Goal: Transaction & Acquisition: Register for event/course

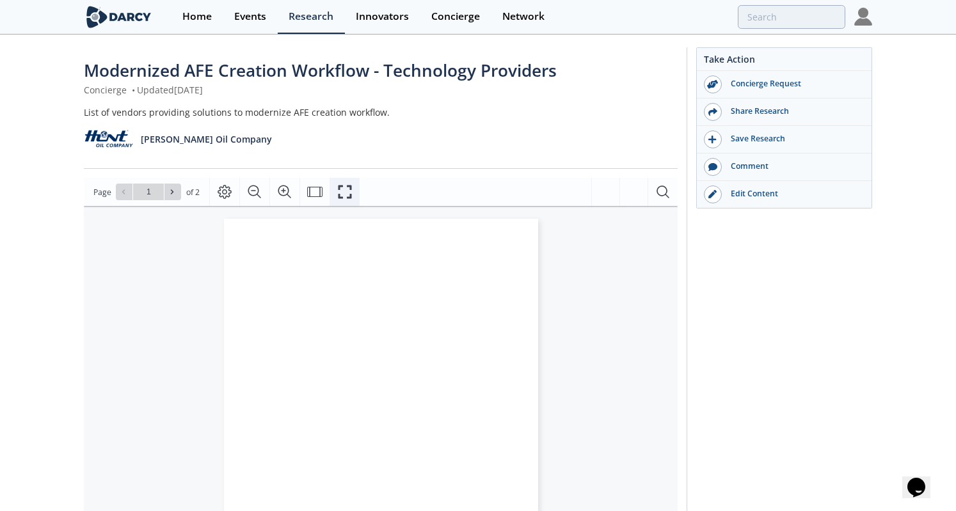
click at [345, 185] on icon "Fullscreen" at bounding box center [344, 191] width 13 height 13
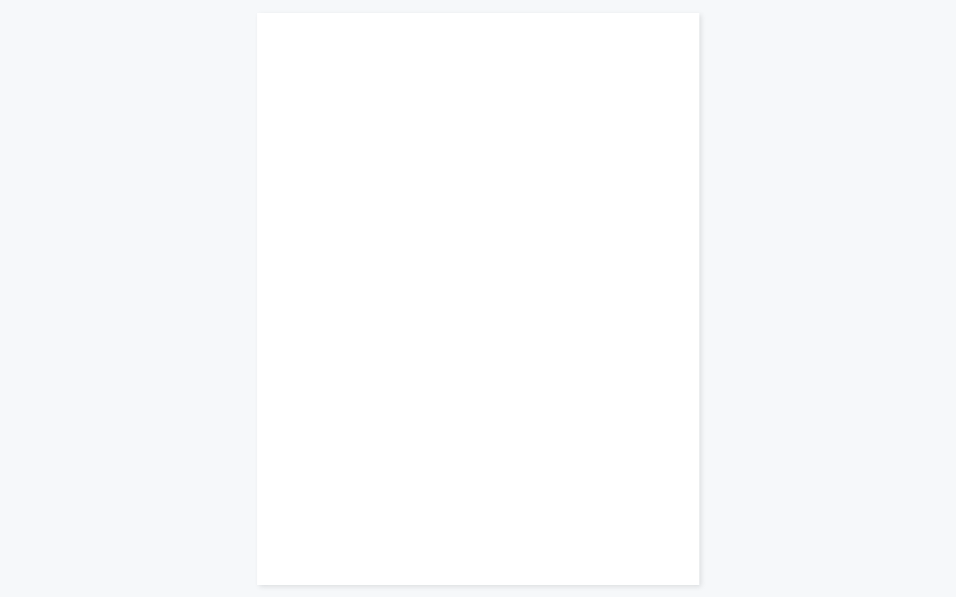
click at [472, 237] on div "Page 1" at bounding box center [532, 288] width 185 height 185
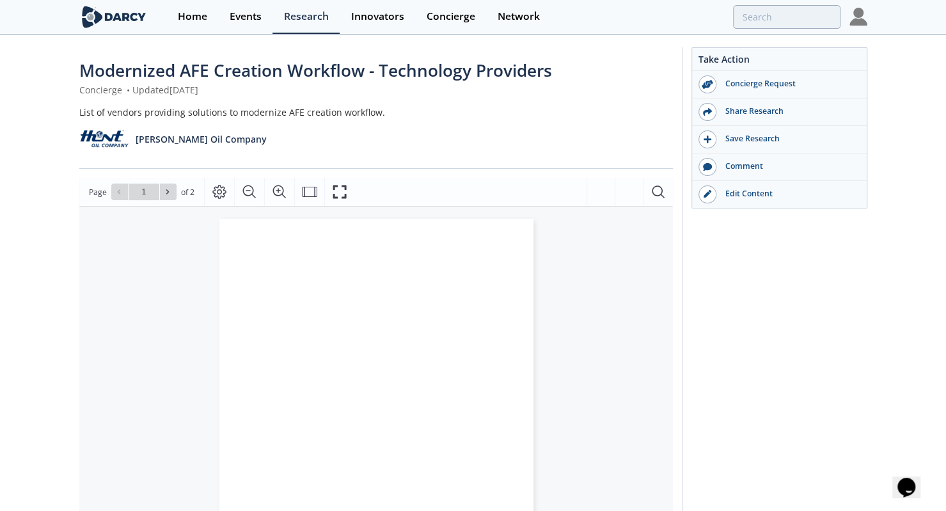
click at [481, 115] on div "List of vendors providing solutions to modernize AFE creation workflow." at bounding box center [376, 112] width 594 height 13
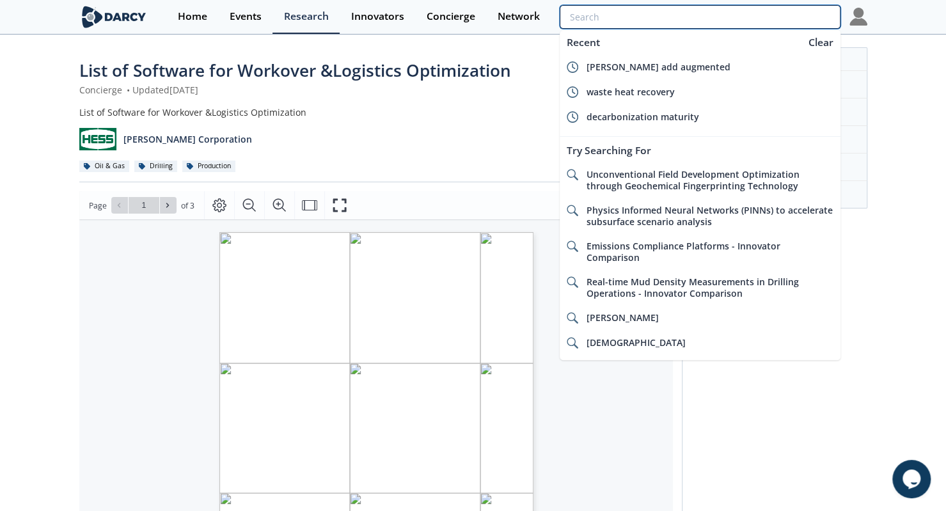
click at [776, 13] on input "search" at bounding box center [700, 17] width 280 height 24
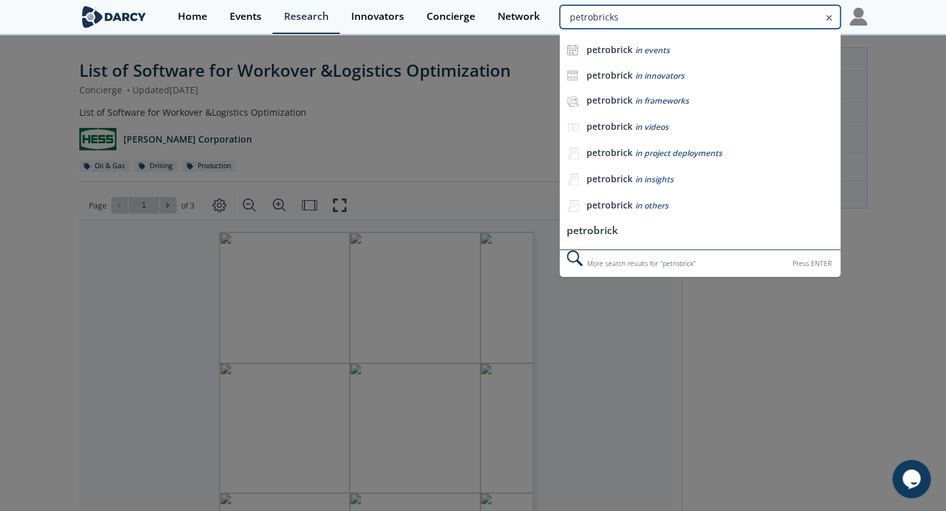
type input "petrobricks"
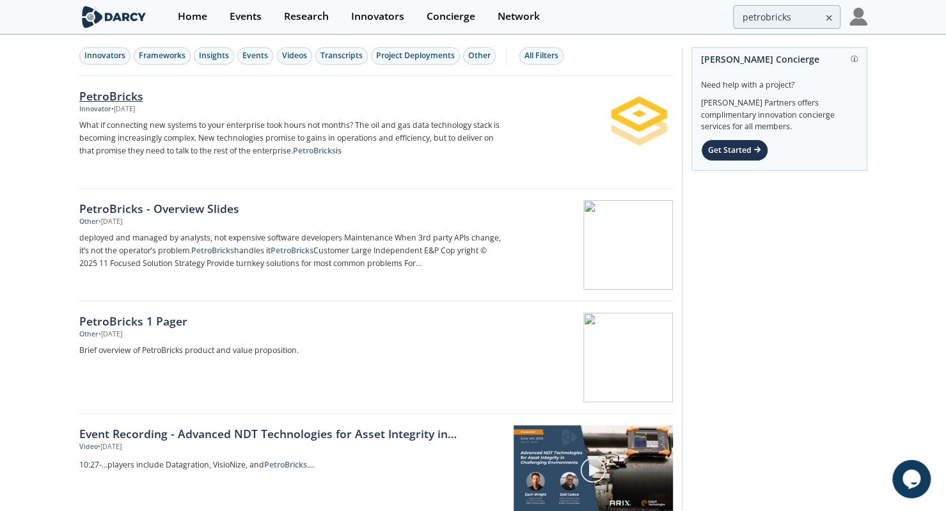
click at [120, 106] on div "• Mar 26, 2025" at bounding box center [123, 109] width 24 height 10
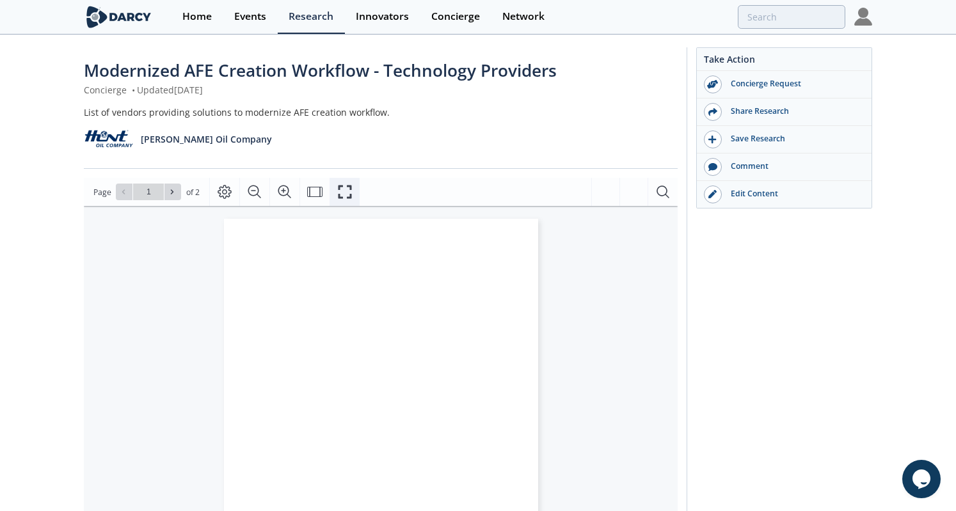
click at [345, 194] on icon "Fullscreen" at bounding box center [344, 191] width 15 height 15
click at [330, 186] on button "Fullscreen" at bounding box center [344, 192] width 30 height 28
click at [340, 194] on icon "Fullscreen" at bounding box center [344, 191] width 15 height 15
click at [341, 183] on button "Fullscreen" at bounding box center [344, 192] width 30 height 28
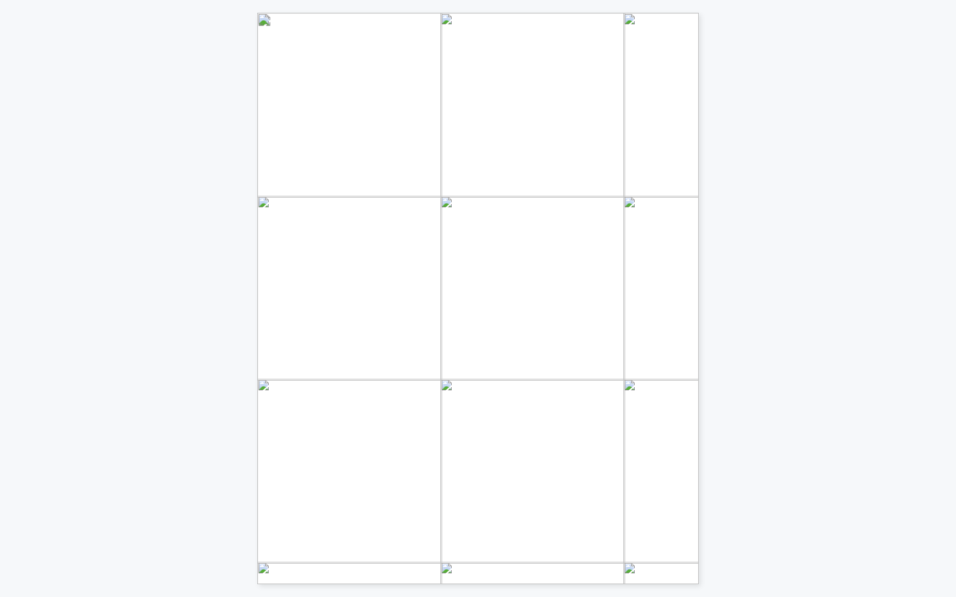
click at [691, 247] on span "Page 1" at bounding box center [835, 571] width 1078 height 673
click at [820, 173] on div "on any device. Murphy (among several other E&Ps) uses this platform. You may ac…" at bounding box center [478, 292] width 956 height 585
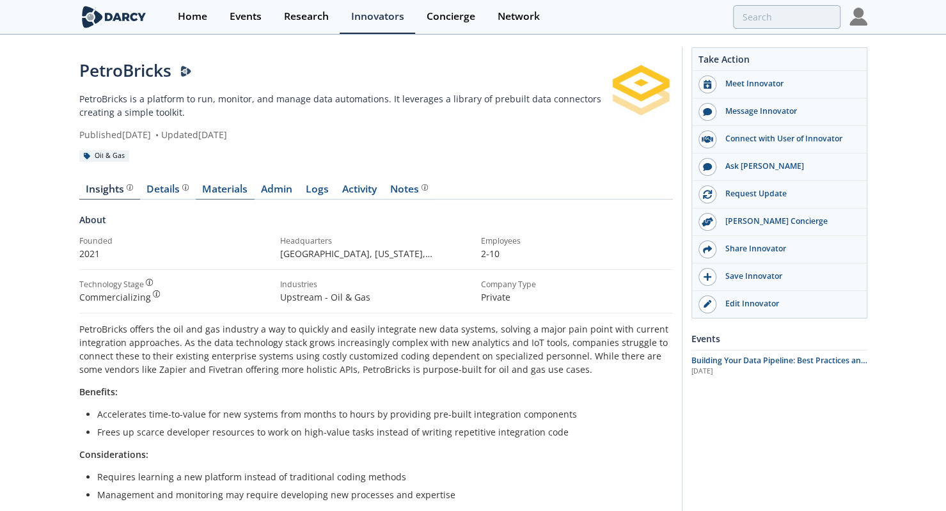
click at [222, 190] on link "Materials" at bounding box center [225, 191] width 59 height 15
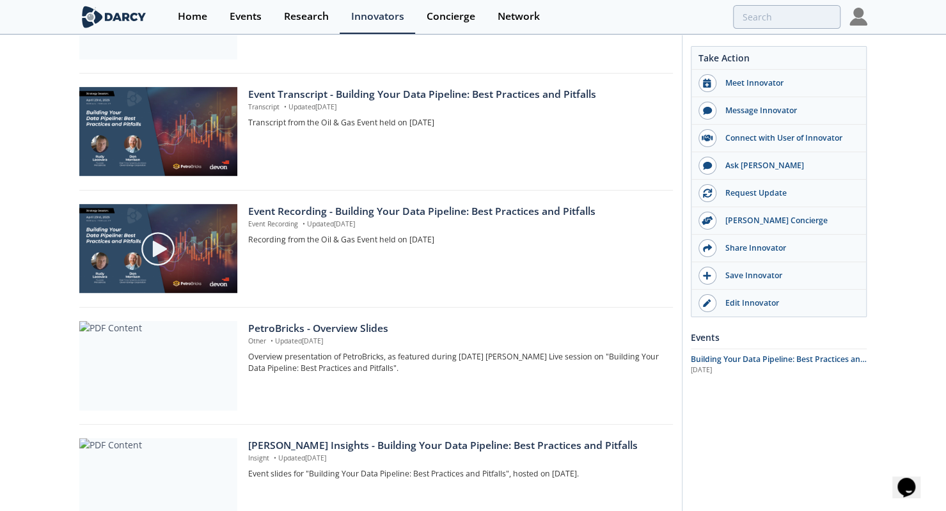
scroll to position [297, 0]
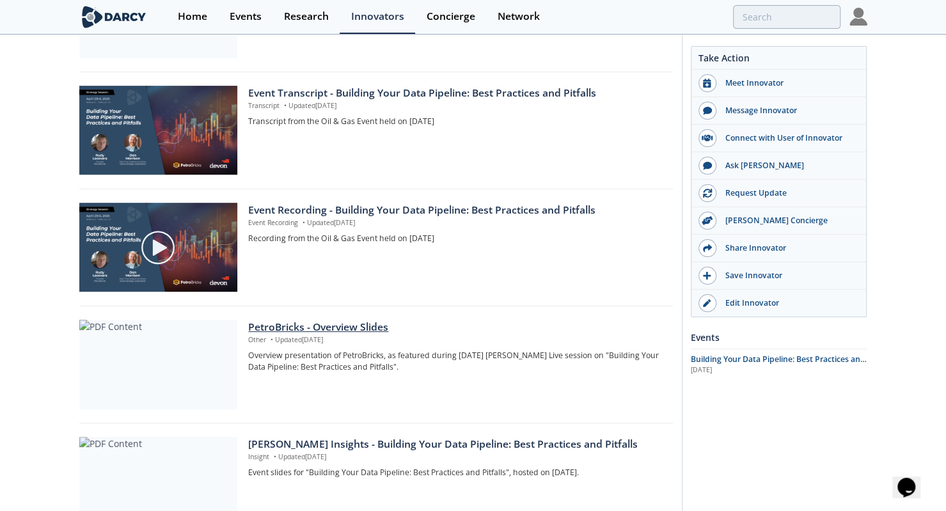
click at [319, 327] on div "PetroBricks - Overview Slides" at bounding box center [455, 327] width 415 height 15
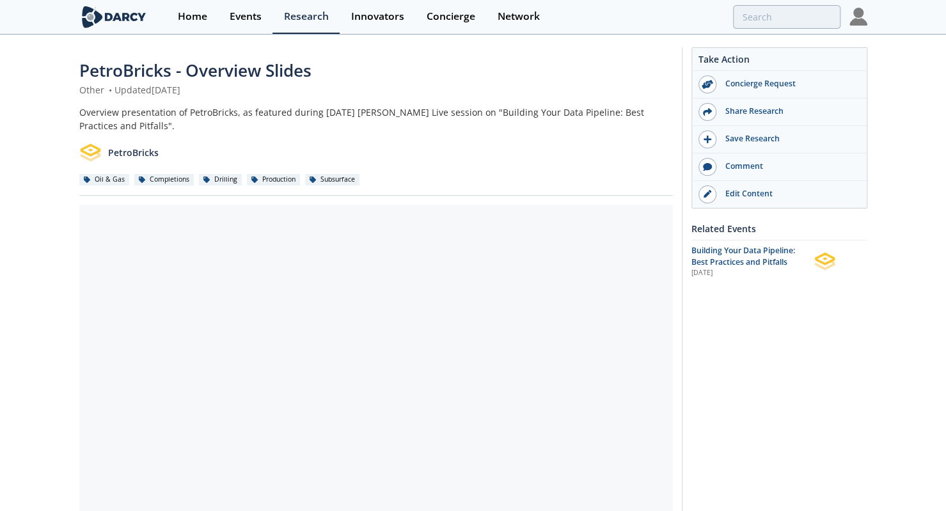
click at [170, 113] on div "Overview presentation of PetroBricks, as featured during April 23 2025 Darcy Li…" at bounding box center [376, 119] width 594 height 27
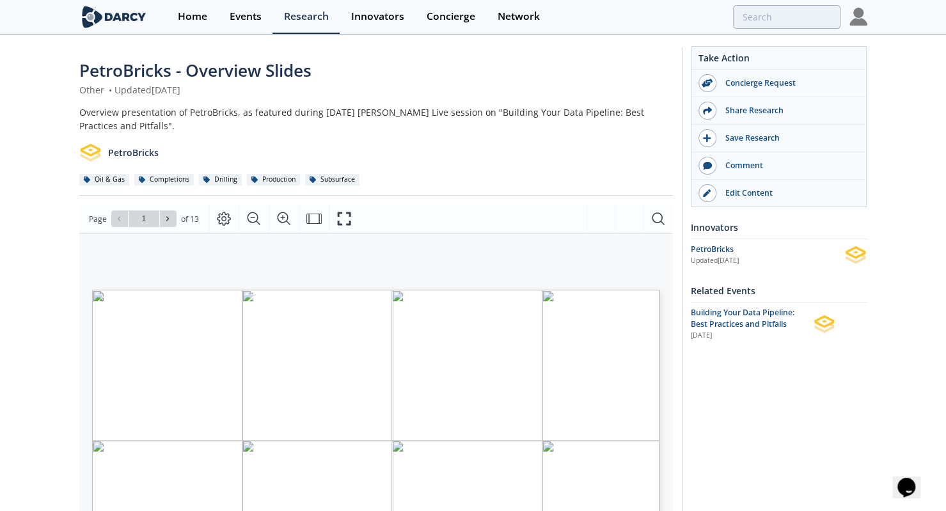
scroll to position [232, 0]
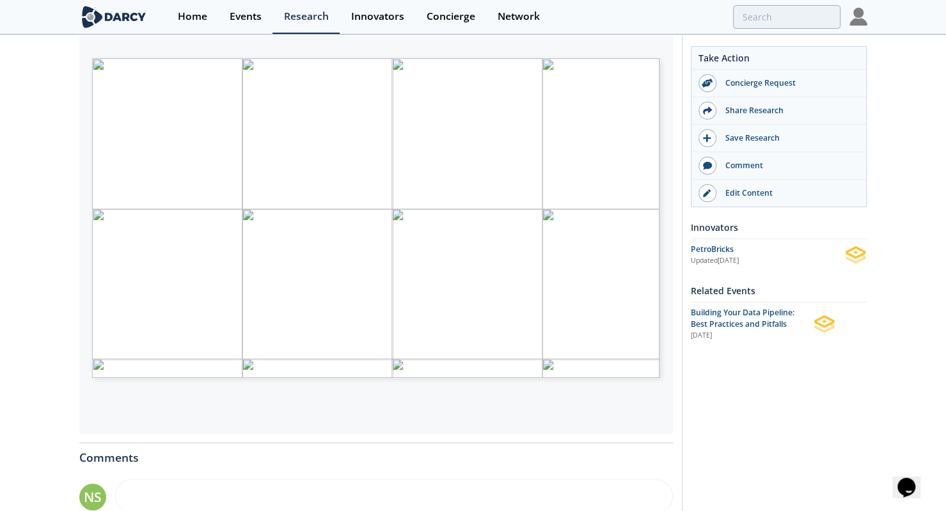
type input "2"
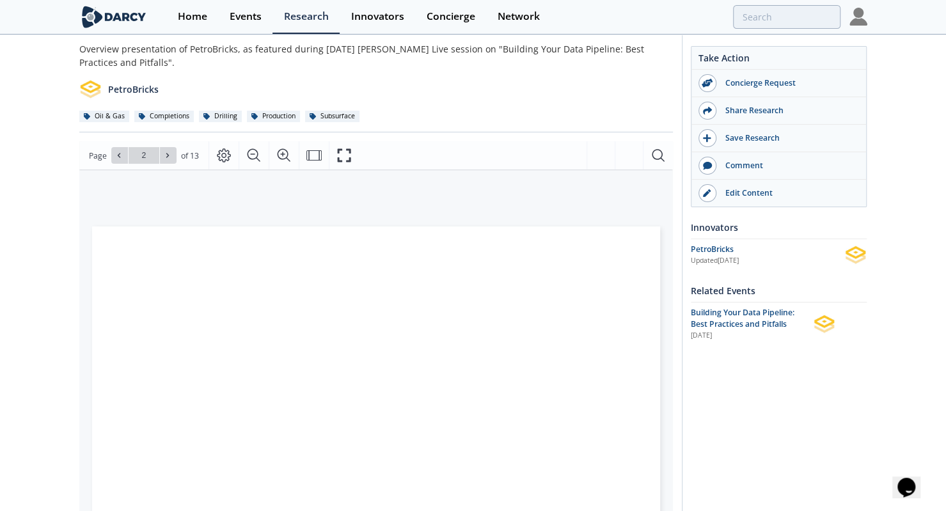
scroll to position [63, 0]
type input "3"
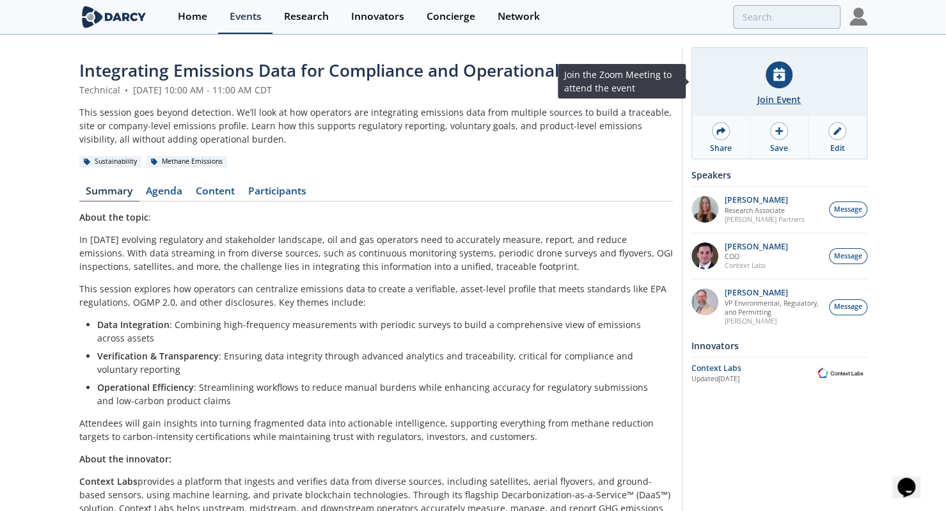
click at [785, 100] on div "Join Event" at bounding box center [778, 99] width 43 height 13
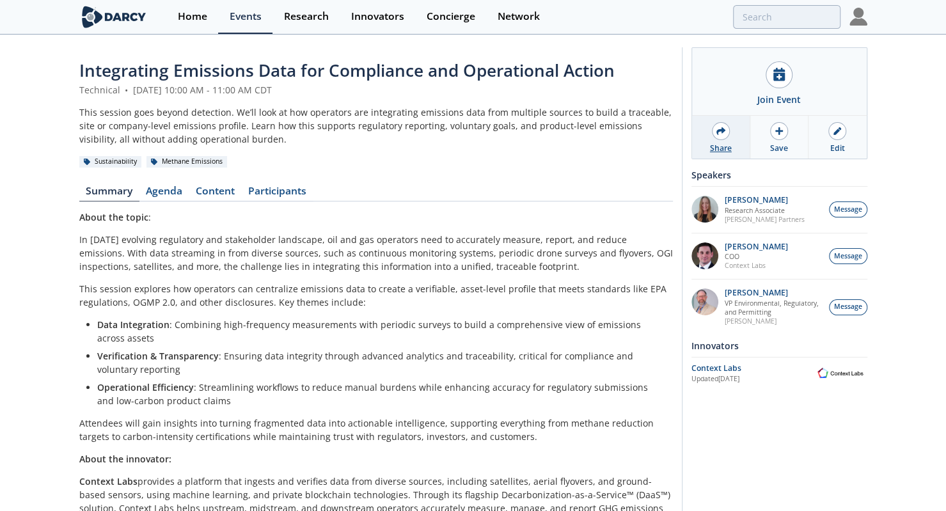
click at [729, 134] on div "Share" at bounding box center [721, 137] width 58 height 43
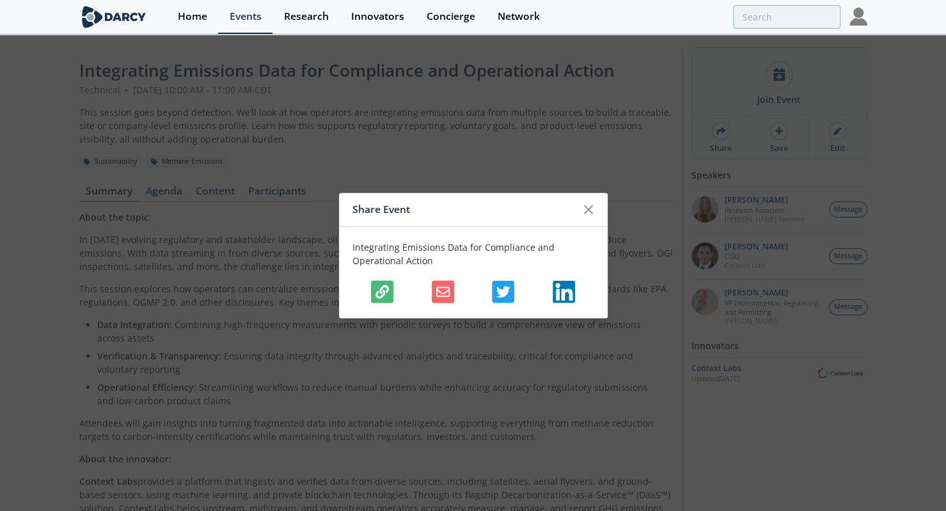
click at [379, 293] on icon "button" at bounding box center [381, 291] width 13 height 13
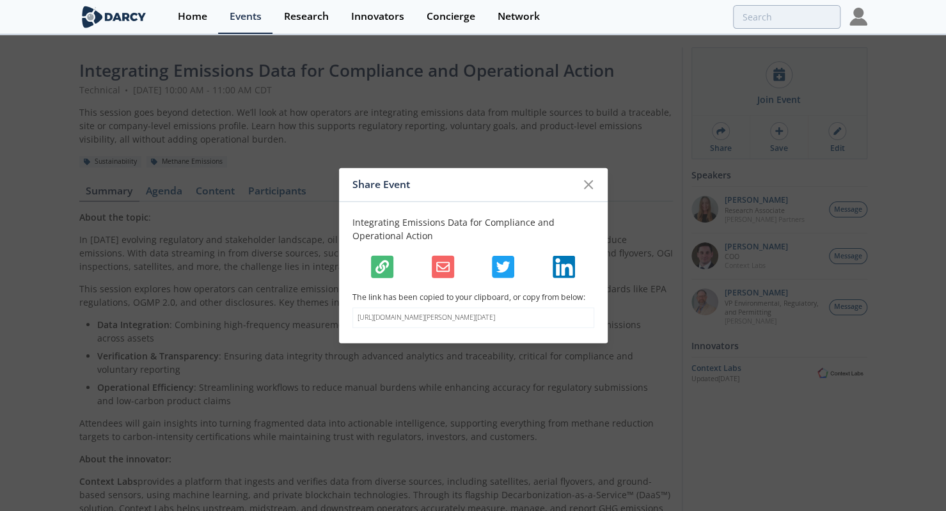
click at [375, 323] on p "[URL][DOMAIN_NAME][PERSON_NAME][DATE]" at bounding box center [474, 318] width 232 height 10
copy body "[URL][DOMAIN_NAME][PERSON_NAME][DATE]"
